Goal: Task Accomplishment & Management: Manage account settings

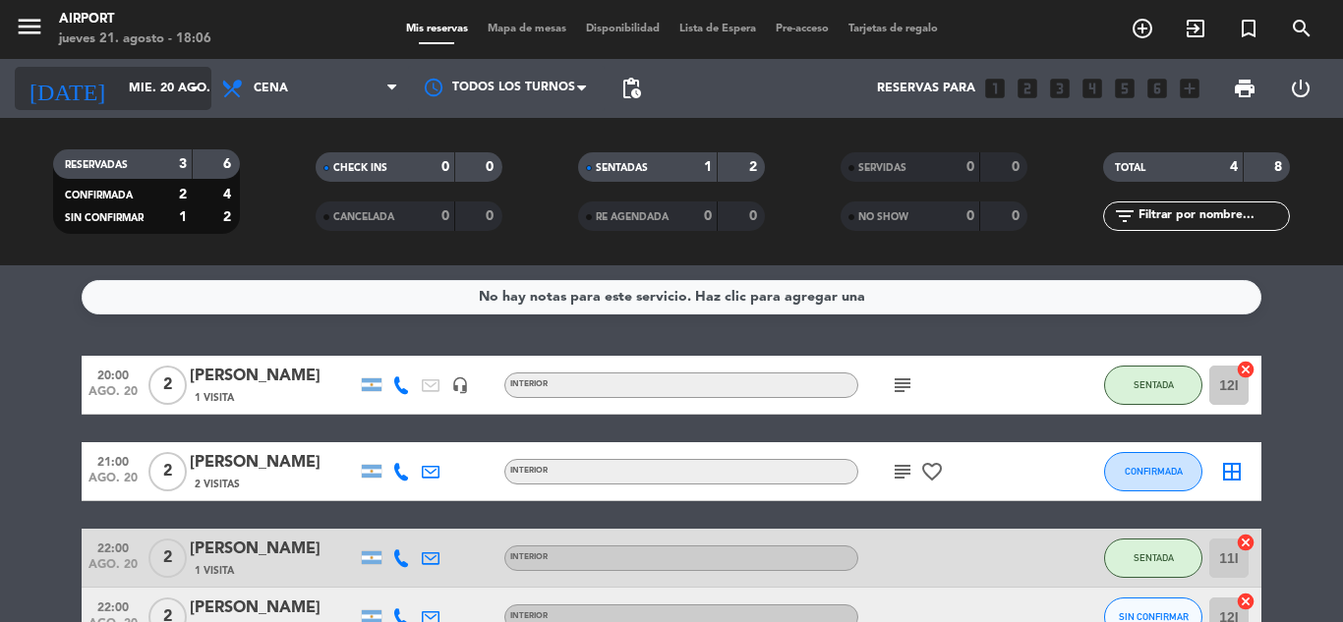
click at [193, 109] on div "[DATE] mié. 20 ago. arrow_drop_down" at bounding box center [113, 88] width 197 height 43
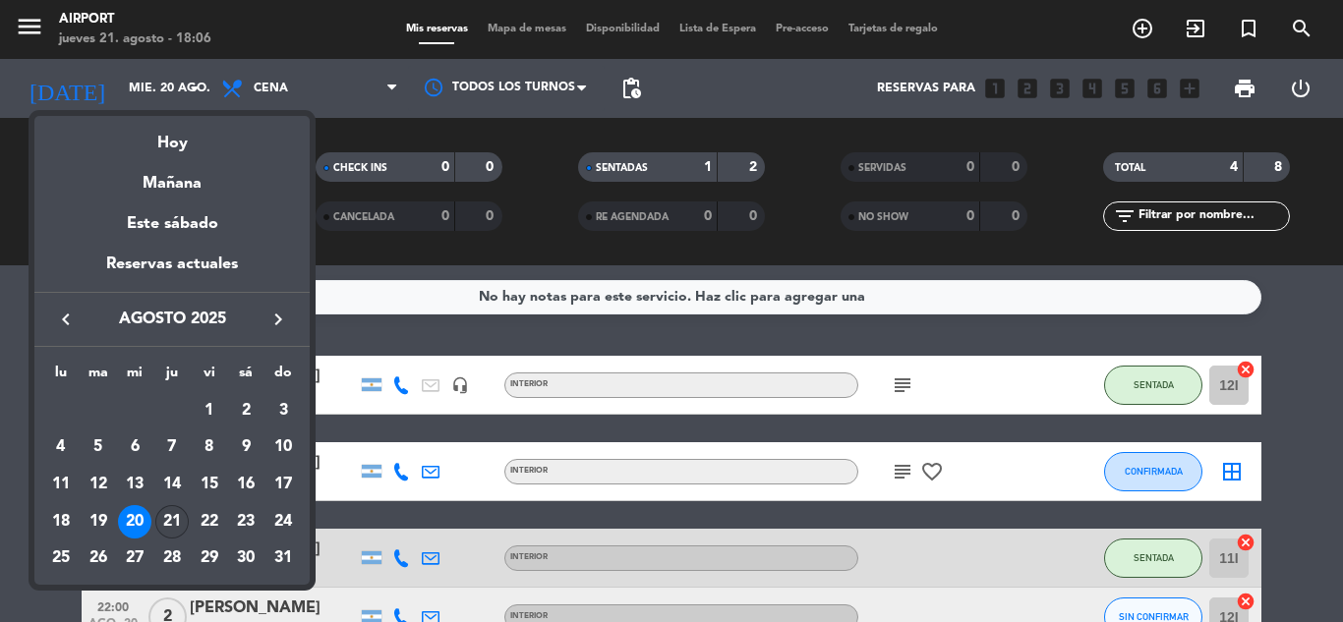
click at [179, 518] on div "21" at bounding box center [171, 521] width 33 height 33
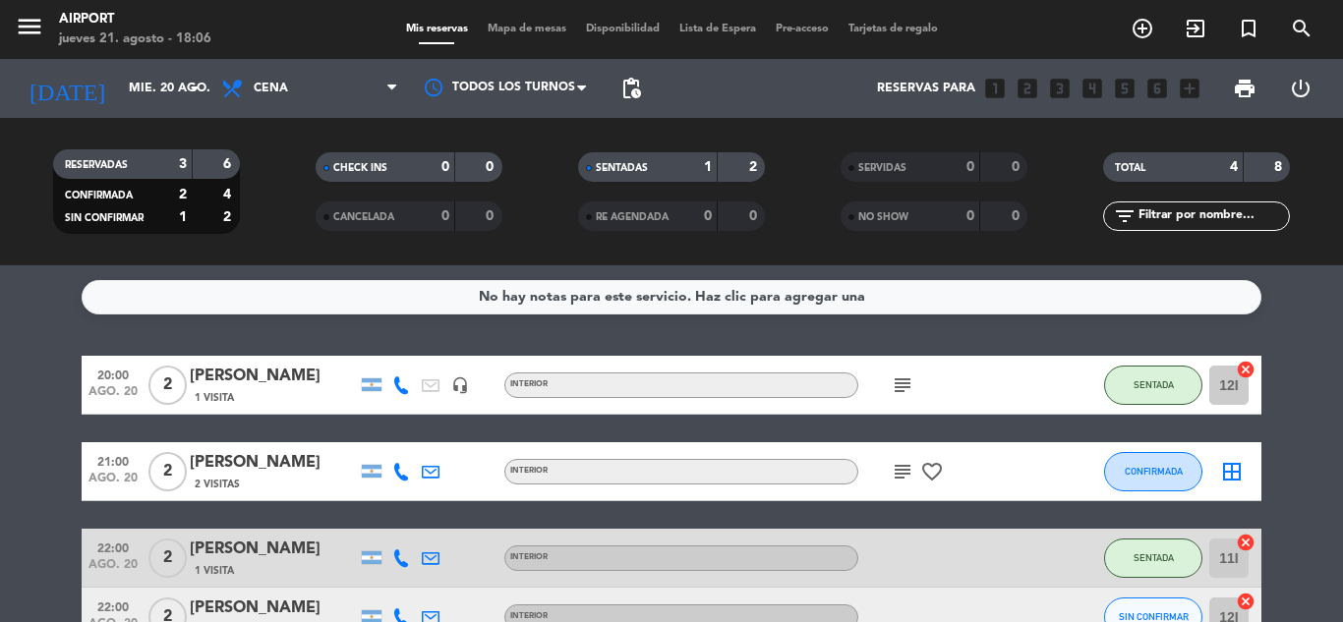
type input "jue. 21 ago."
click at [179, 518] on div "20:00 ago. 20 2 [PERSON_NAME] 1 Visita headset_mic INTERIOR subject SENTADA 12I…" at bounding box center [672, 501] width 1180 height 291
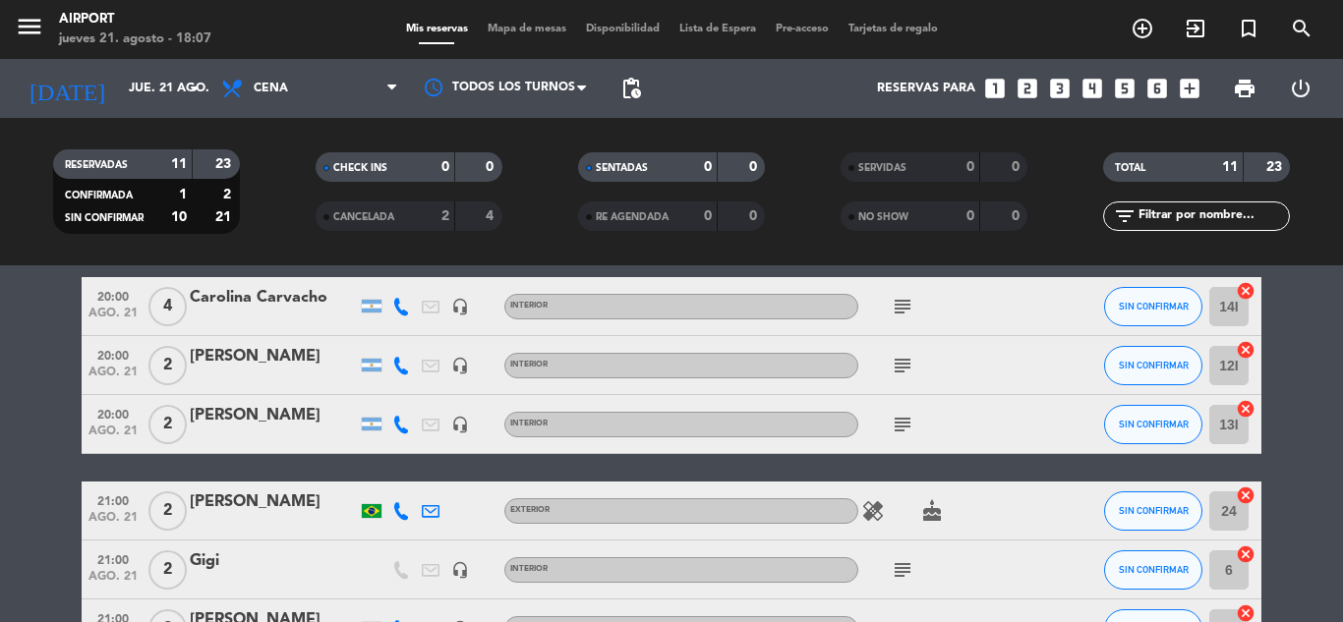
scroll to position [80, 0]
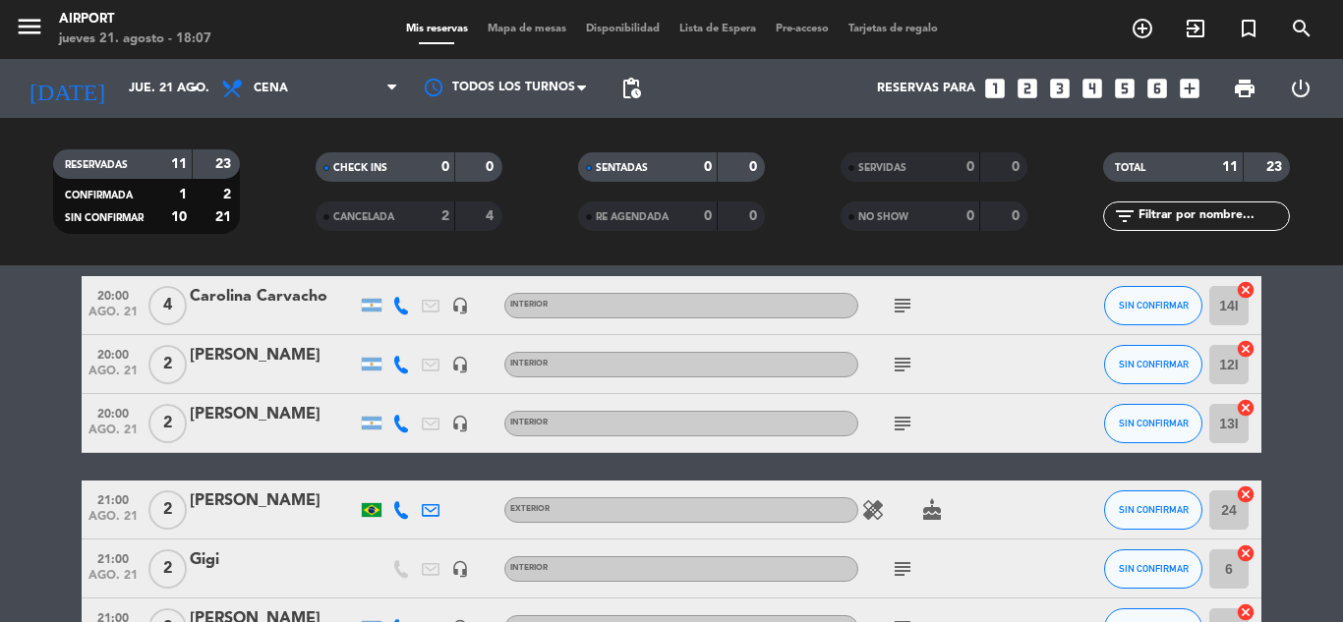
click at [399, 310] on icon at bounding box center [401, 306] width 18 height 18
click at [398, 281] on button "Copiar content_paste" at bounding box center [396, 272] width 60 height 21
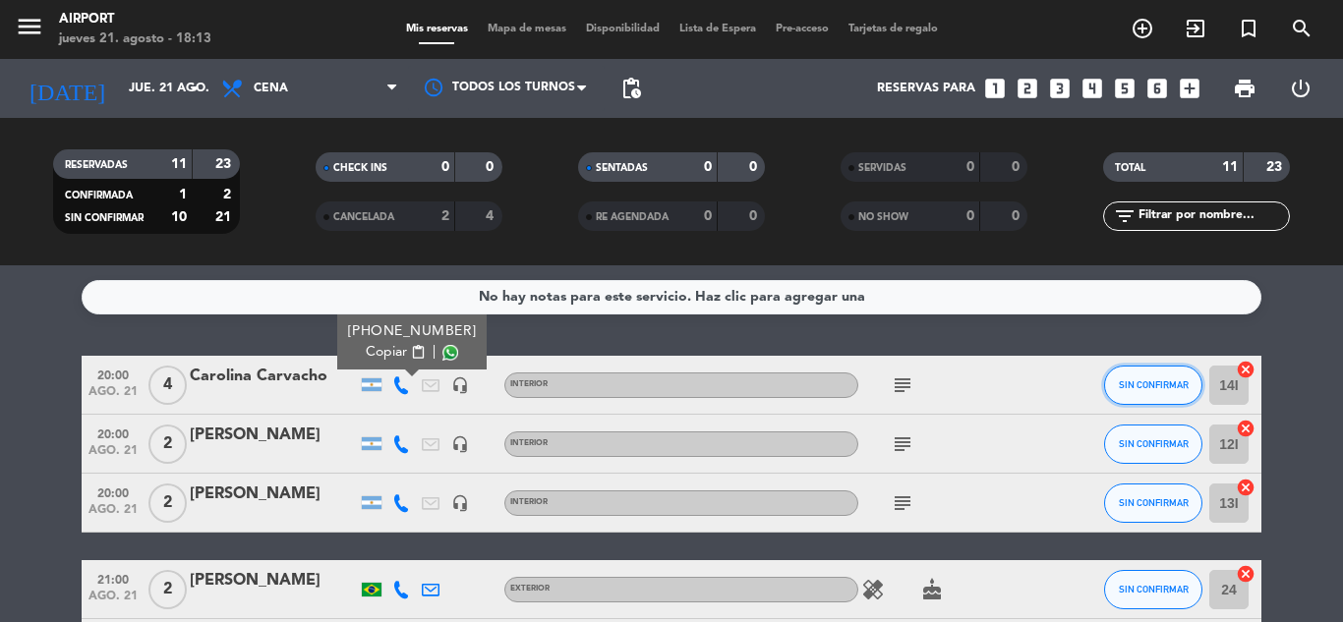
click at [1134, 392] on button "SIN CONFIRMAR" at bounding box center [1153, 385] width 98 height 39
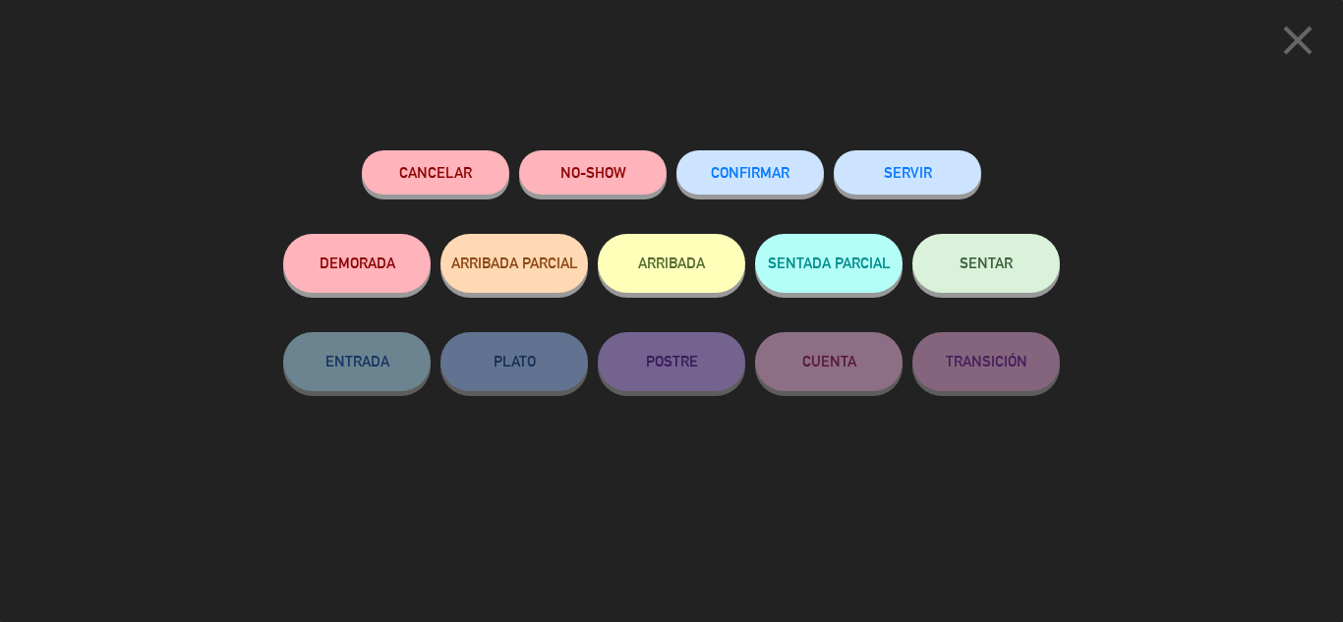
click at [795, 147] on div "Cancelar NO-SHOW CONFIRMAR SERVIR DEMORADA ARRIBADA PARCIAL ARRIBADA SENTADA PA…" at bounding box center [671, 380] width 804 height 486
click at [790, 155] on button "CONFIRMAR" at bounding box center [749, 172] width 147 height 44
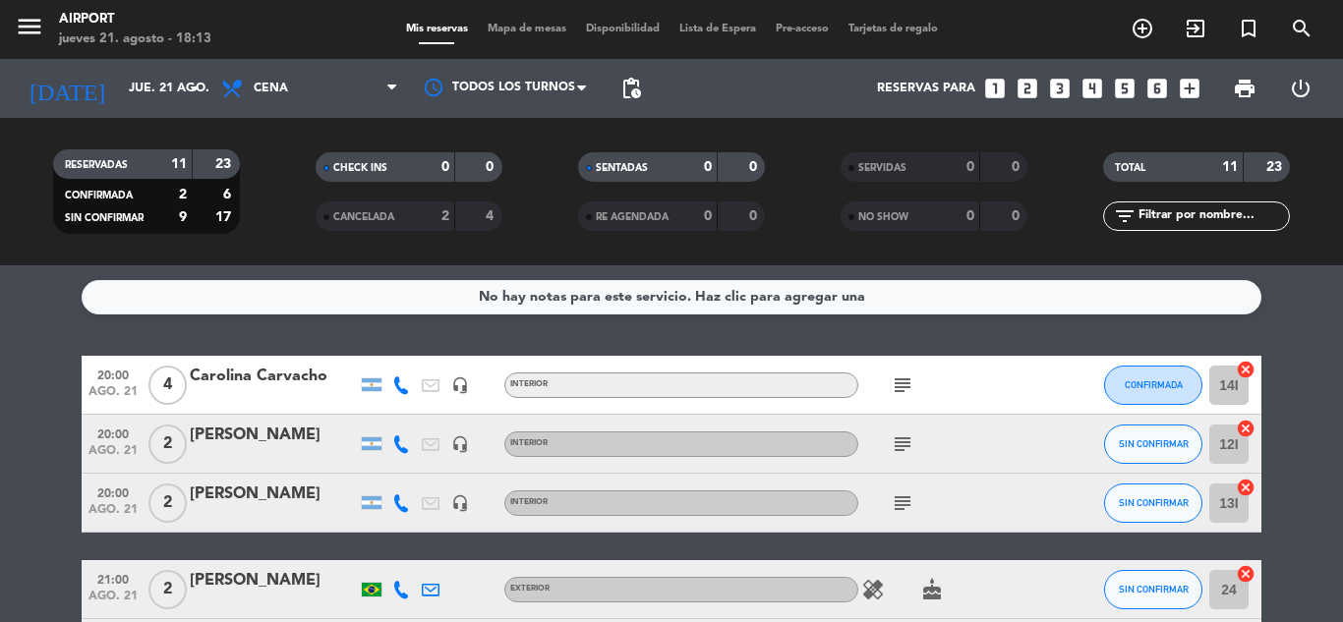
click at [395, 448] on icon at bounding box center [401, 444] width 18 height 18
click at [411, 411] on span "content_paste" at bounding box center [418, 411] width 15 height 15
click at [401, 501] on icon at bounding box center [401, 503] width 18 height 18
click at [398, 481] on div "[PHONE_NUMBER] Copiar content_paste |" at bounding box center [411, 459] width 149 height 55
click at [398, 476] on button "Copiar content_paste" at bounding box center [396, 470] width 60 height 21
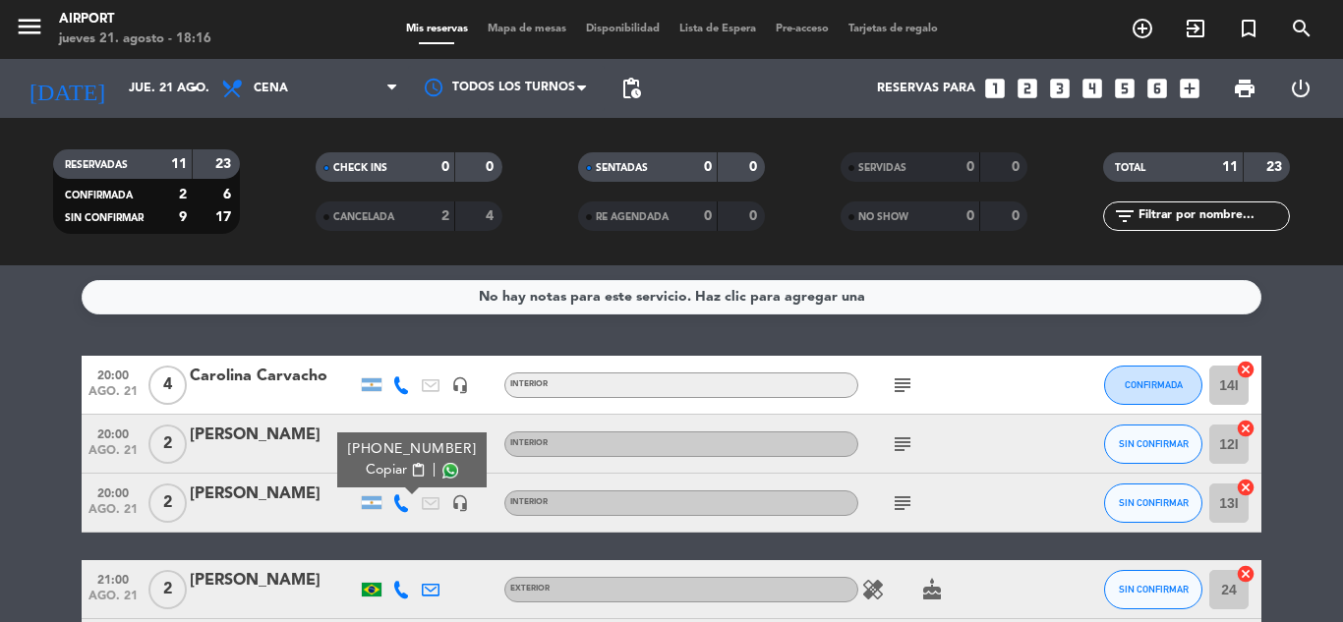
click at [506, 420] on div "20:00 ago. 21 2 [PERSON_NAME] headset_mic INTERIOR subject SIN CONFIRMAR 12I ca…" at bounding box center [672, 444] width 1180 height 59
click at [405, 439] on icon at bounding box center [401, 444] width 18 height 18
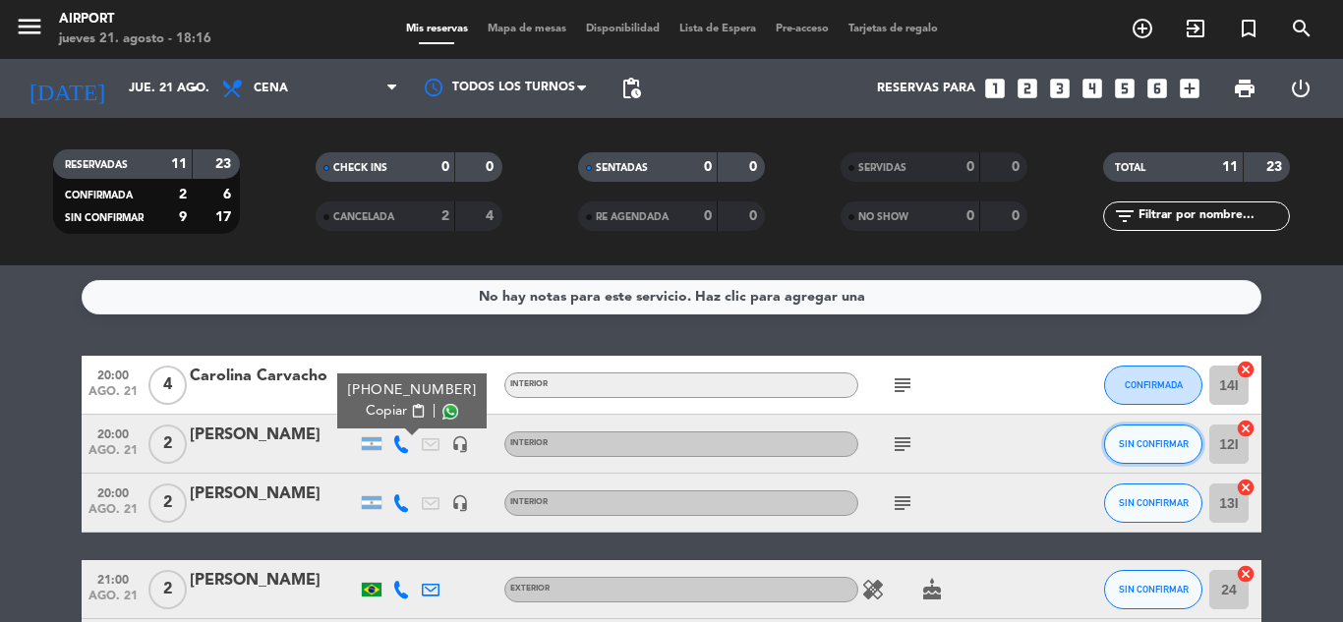
click at [1145, 461] on button "SIN CONFIRMAR" at bounding box center [1153, 444] width 98 height 39
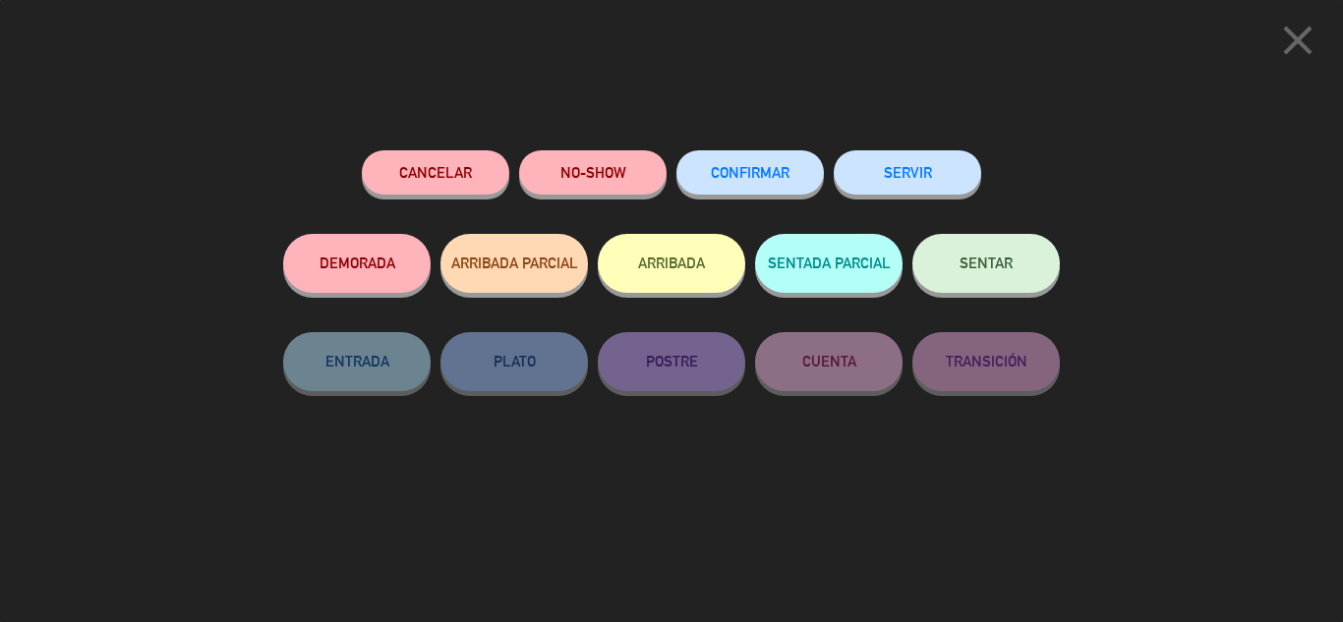
click at [781, 173] on span "CONFIRMAR" at bounding box center [750, 172] width 79 height 17
